Goal: Task Accomplishment & Management: Manage account settings

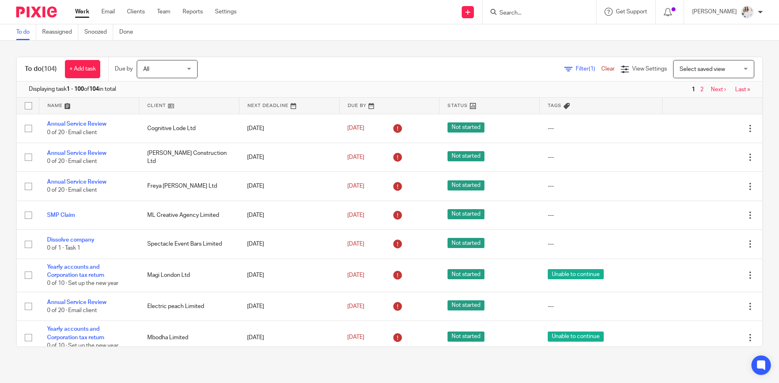
click at [526, 15] on input "Search" at bounding box center [534, 13] width 73 height 7
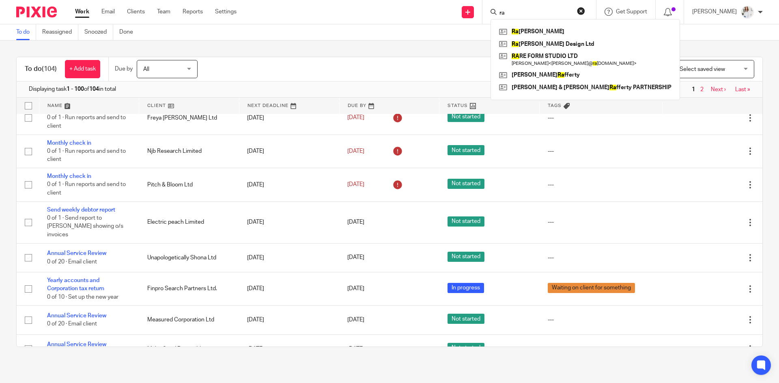
type input "r"
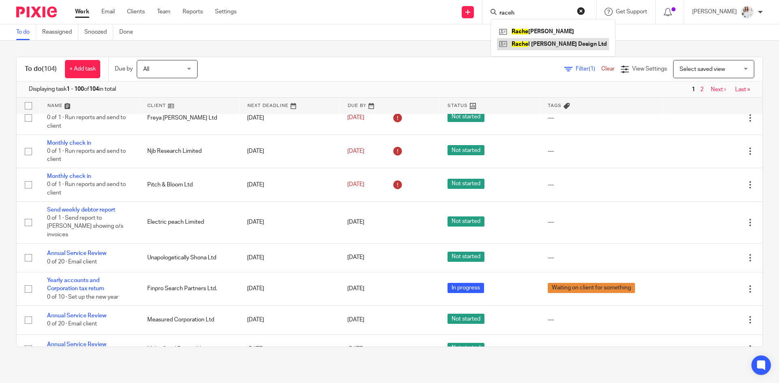
type input "raceh"
click at [553, 41] on link at bounding box center [553, 44] width 112 height 12
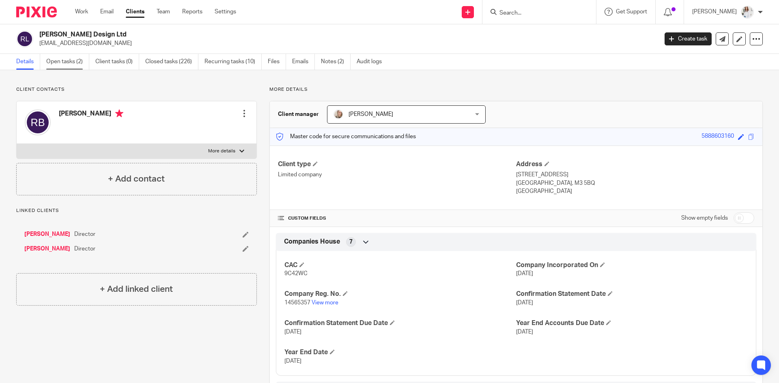
click at [81, 64] on link "Open tasks (2)" at bounding box center [67, 62] width 43 height 16
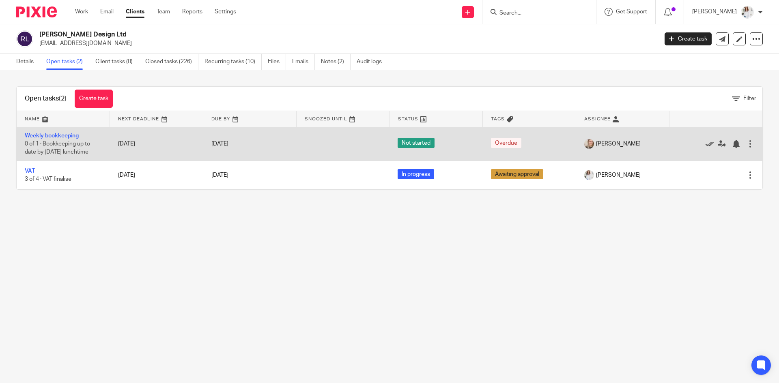
click at [705, 144] on icon at bounding box center [709, 144] width 8 height 8
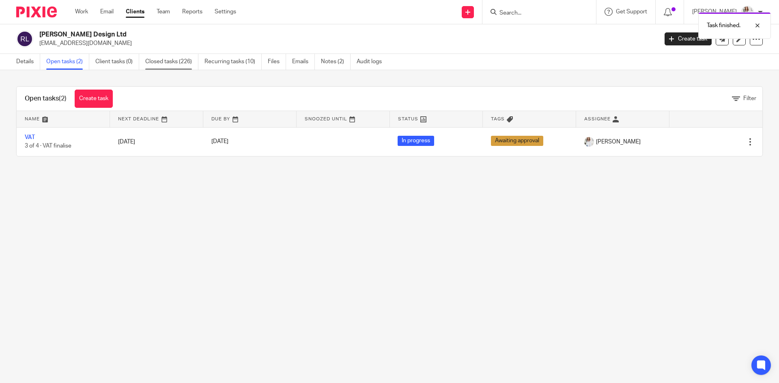
click at [165, 65] on link "Closed tasks (226)" at bounding box center [171, 62] width 53 height 16
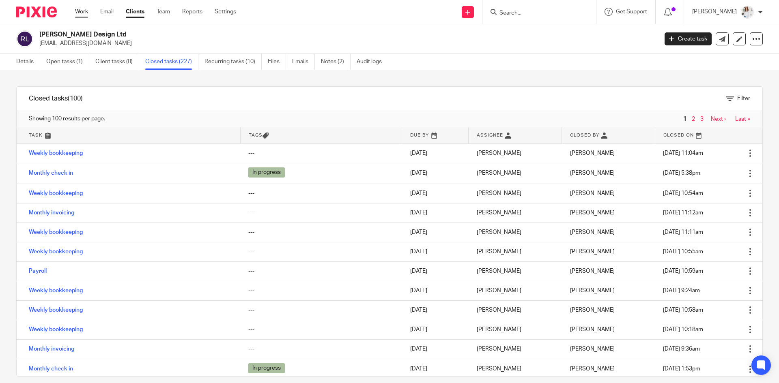
click at [82, 12] on link "Work" at bounding box center [81, 12] width 13 height 8
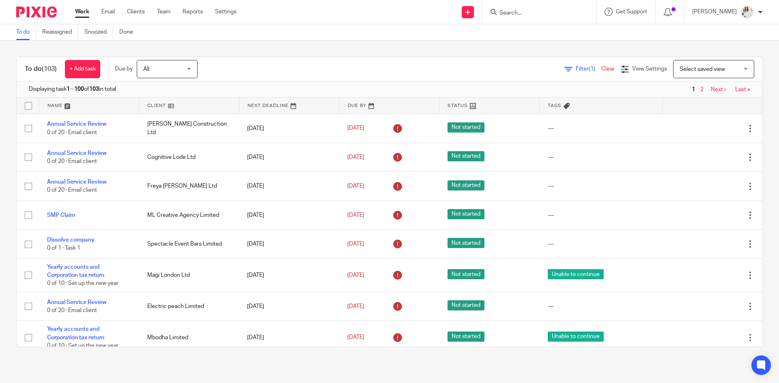
click at [537, 11] on input "Search" at bounding box center [534, 13] width 73 height 7
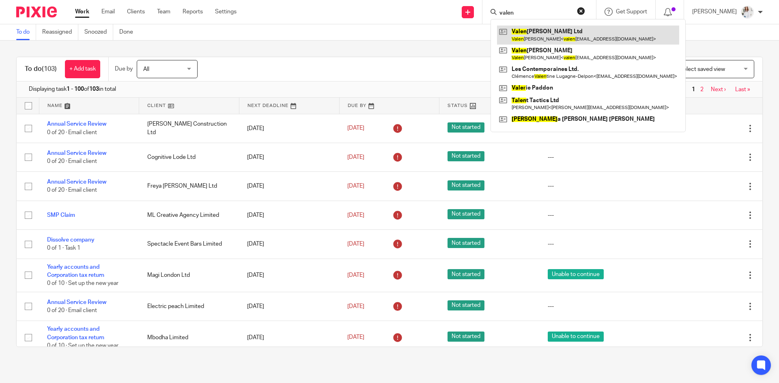
type input "valen"
click at [557, 41] on link at bounding box center [588, 35] width 182 height 19
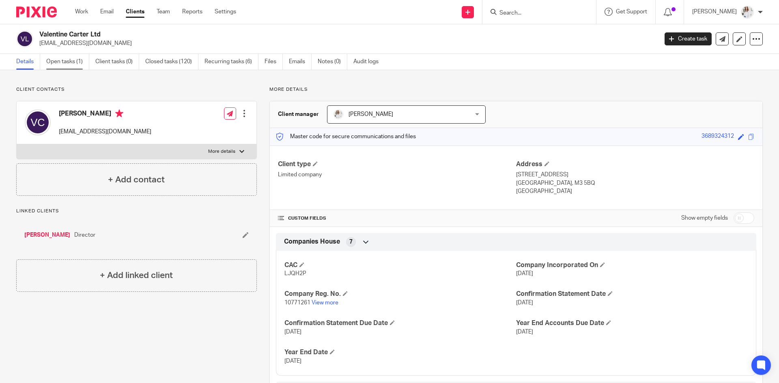
click at [58, 64] on link "Open tasks (1)" at bounding box center [67, 62] width 43 height 16
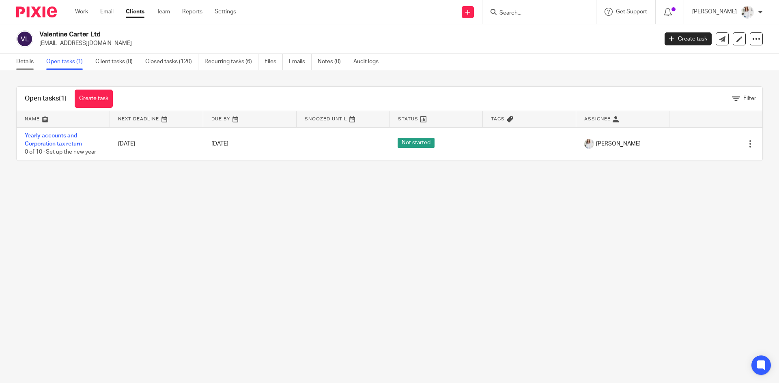
click at [26, 65] on link "Details" at bounding box center [28, 62] width 24 height 16
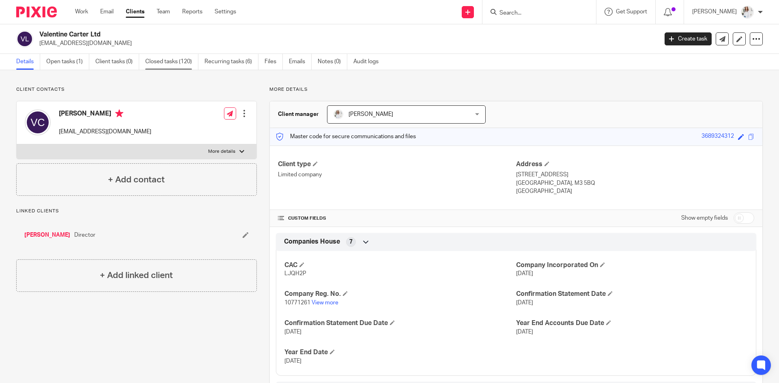
click at [154, 60] on link "Closed tasks (120)" at bounding box center [171, 62] width 53 height 16
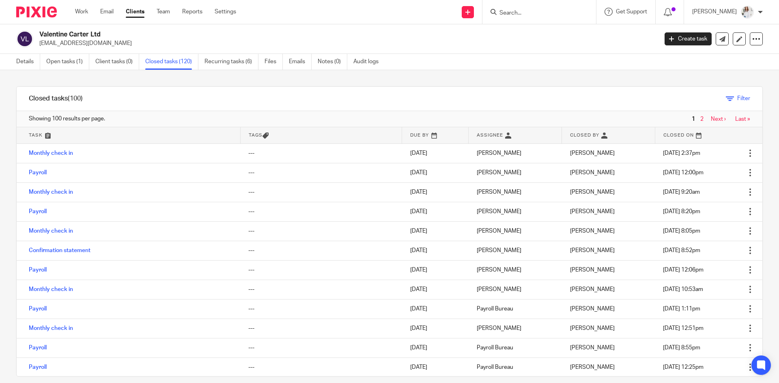
click at [737, 98] on span "Filter" at bounding box center [743, 99] width 13 height 6
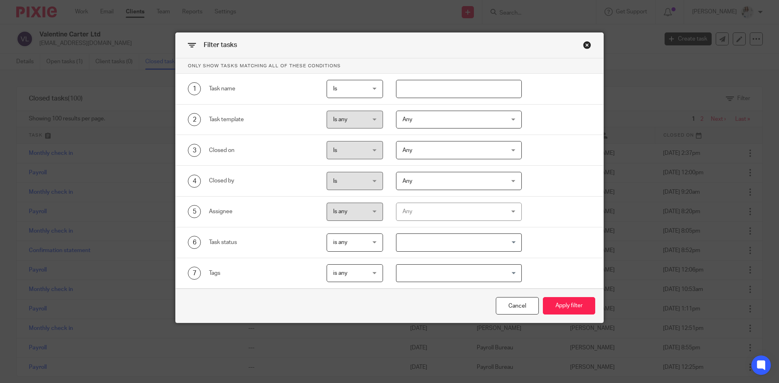
click at [464, 120] on span "Any" at bounding box center [449, 119] width 95 height 17
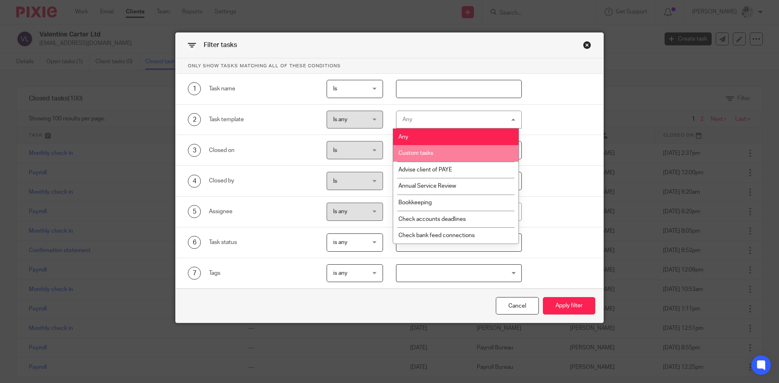
scroll to position [716, 0]
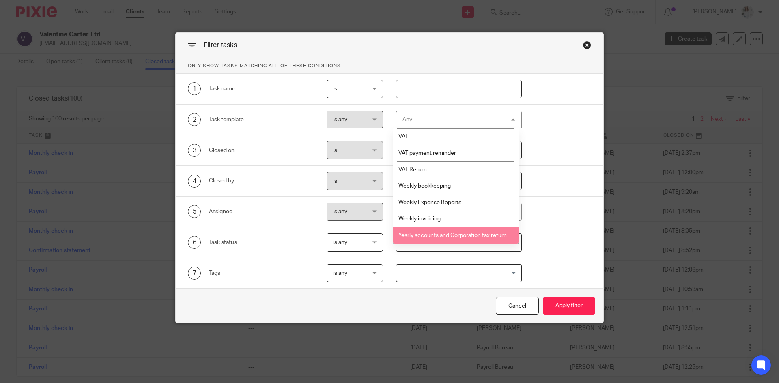
click at [463, 237] on li "Yearly accounts and Corporation tax return" at bounding box center [455, 236] width 125 height 17
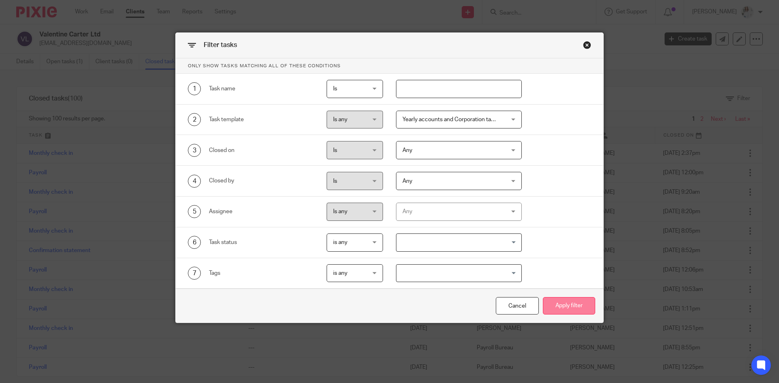
click at [577, 312] on button "Apply filter" at bounding box center [569, 305] width 52 height 17
